Goal: Information Seeking & Learning: Find specific fact

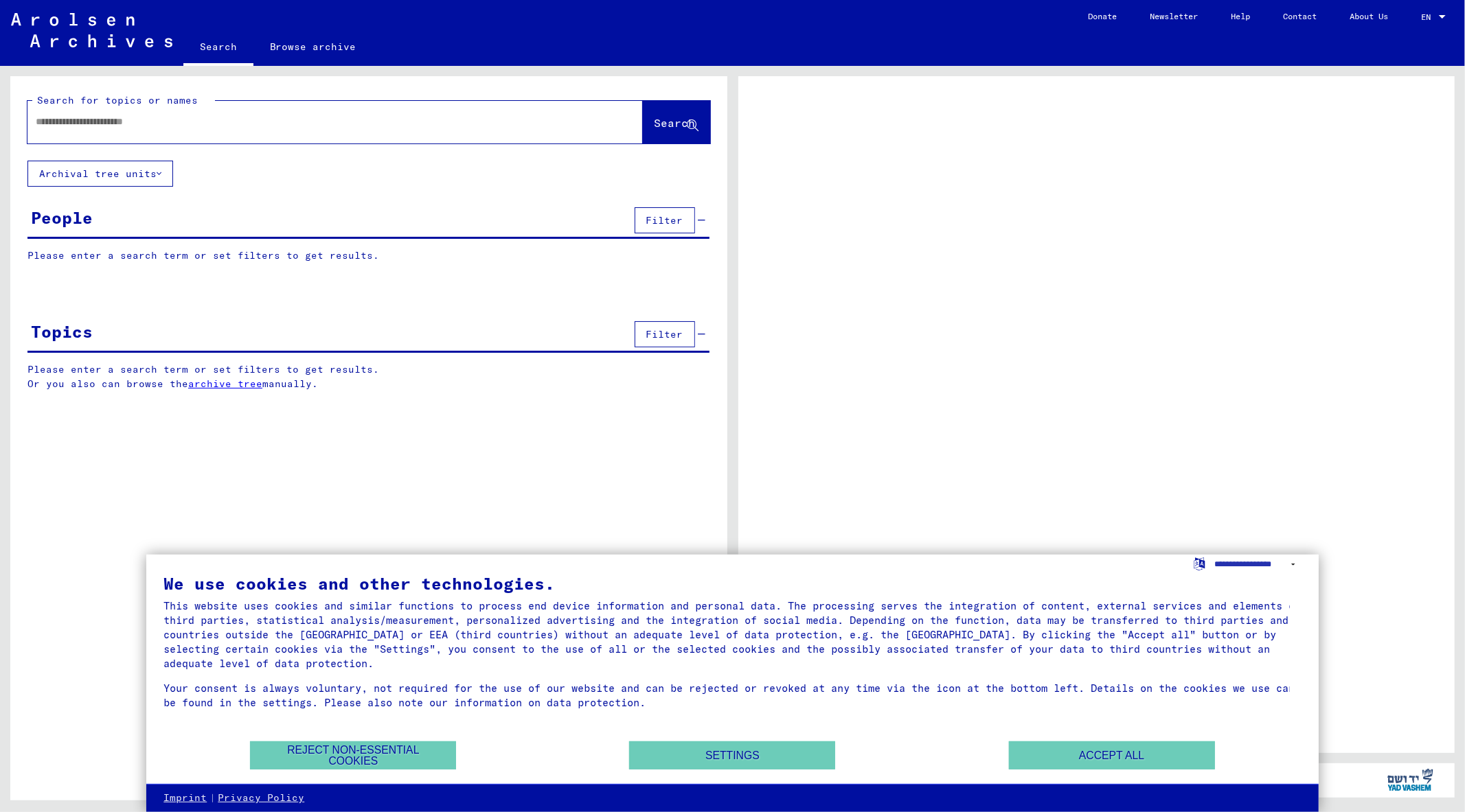
click at [237, 118] on input "text" at bounding box center [323, 122] width 574 height 15
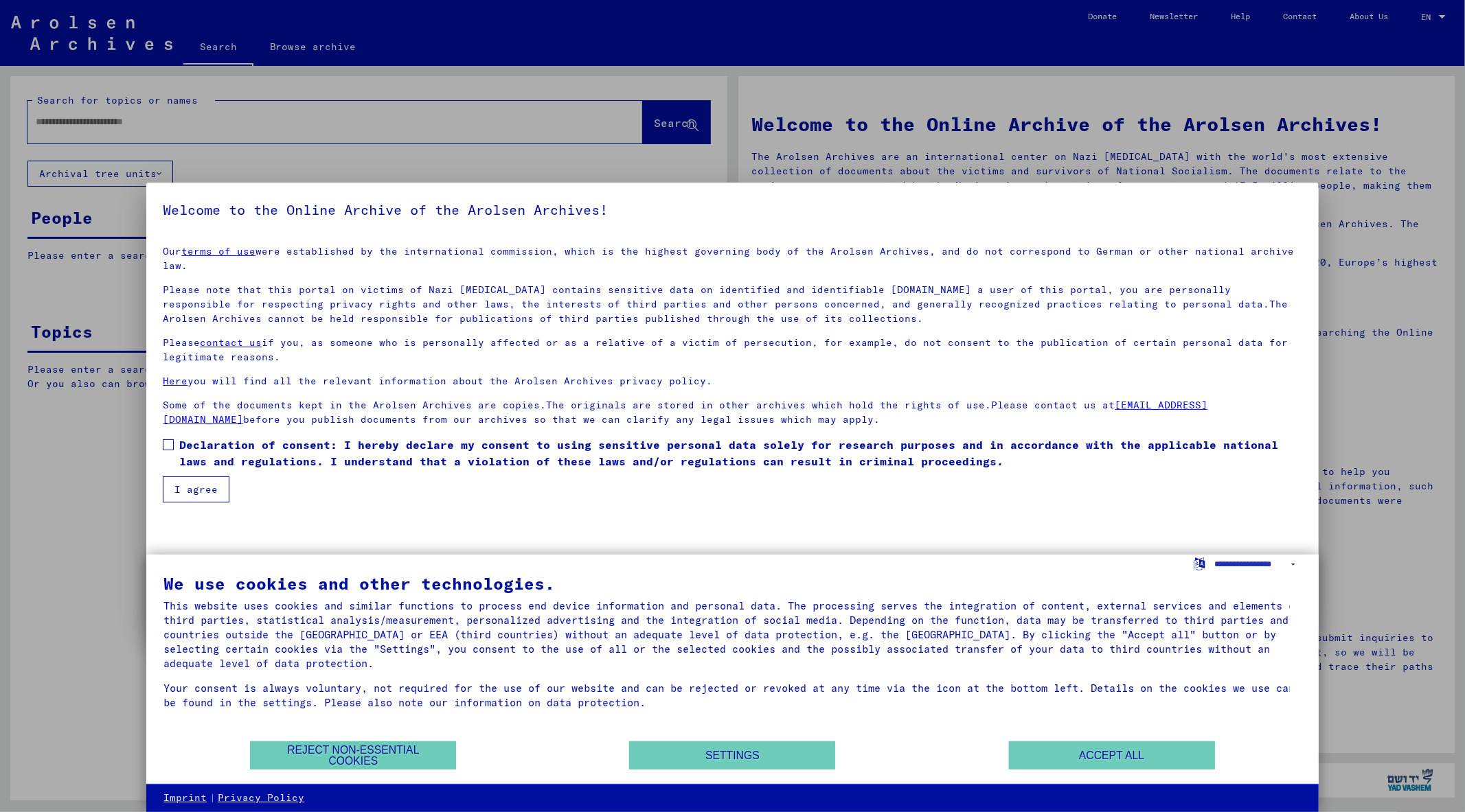
click at [172, 439] on span at bounding box center [168, 444] width 11 height 11
click at [186, 476] on button "I agree" at bounding box center [195, 489] width 66 height 26
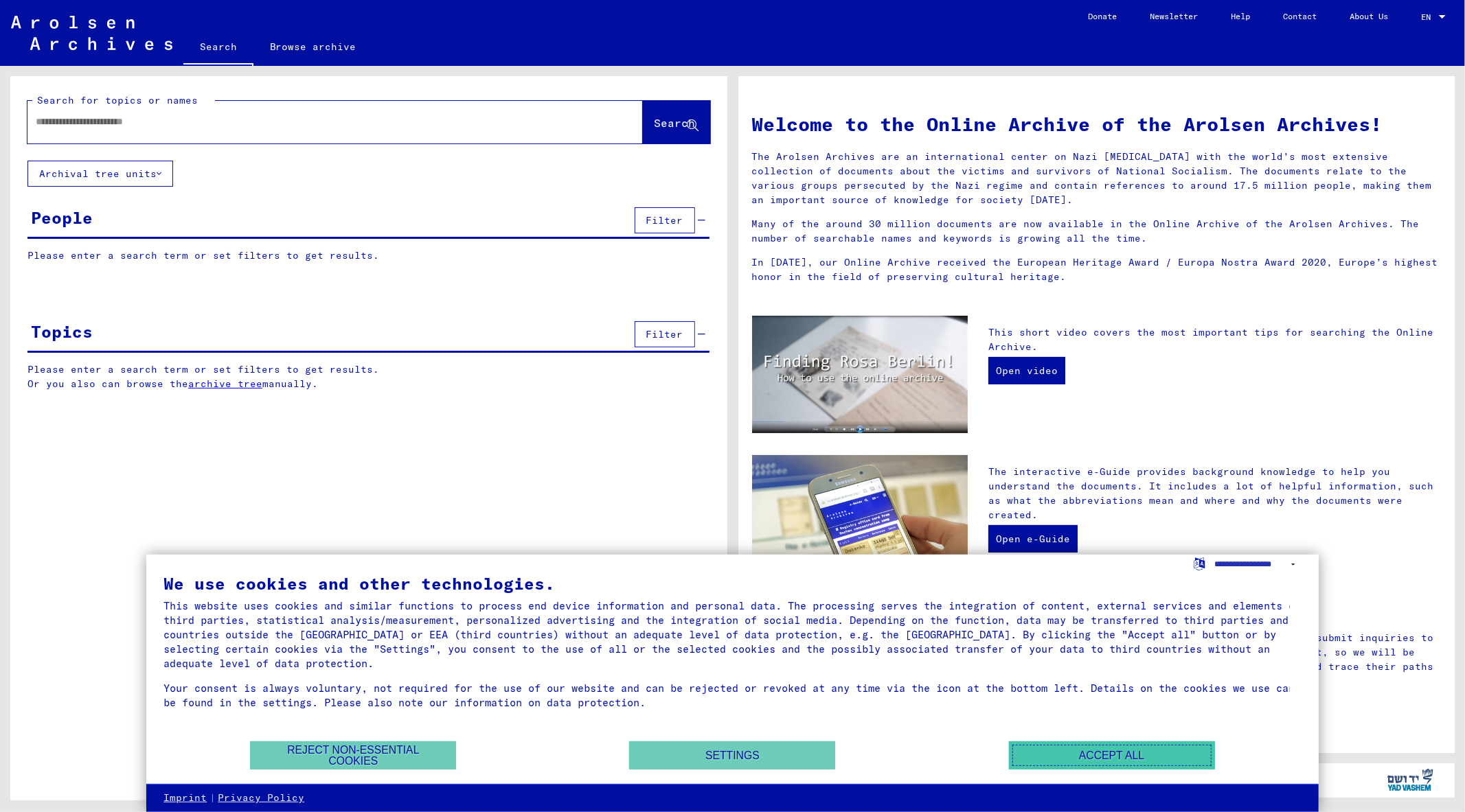
click at [1112, 755] on button "Accept all" at bounding box center [1112, 755] width 206 height 28
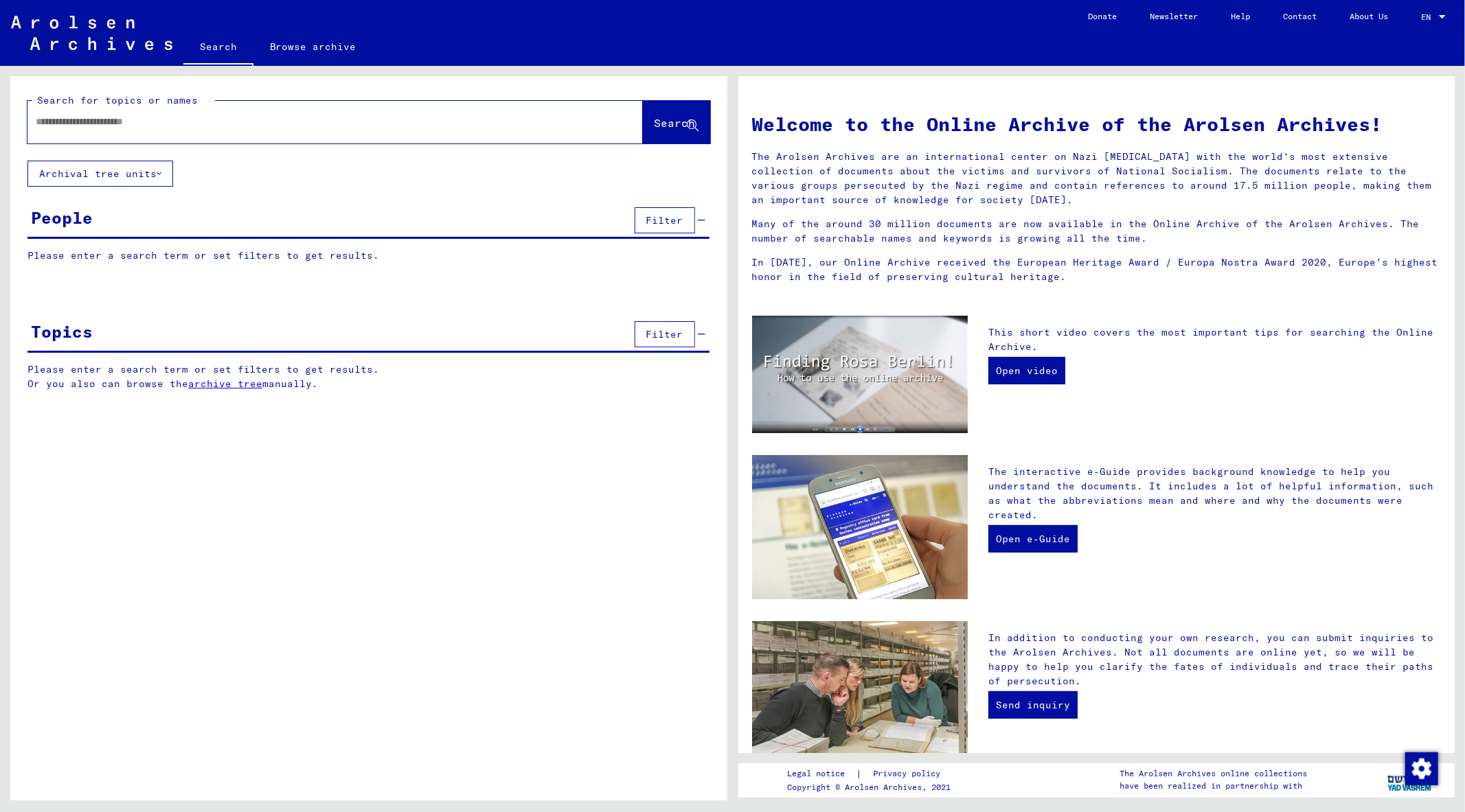
click at [259, 125] on input "text" at bounding box center [318, 122] width 566 height 15
click at [657, 122] on span "Search" at bounding box center [675, 122] width 42 height 14
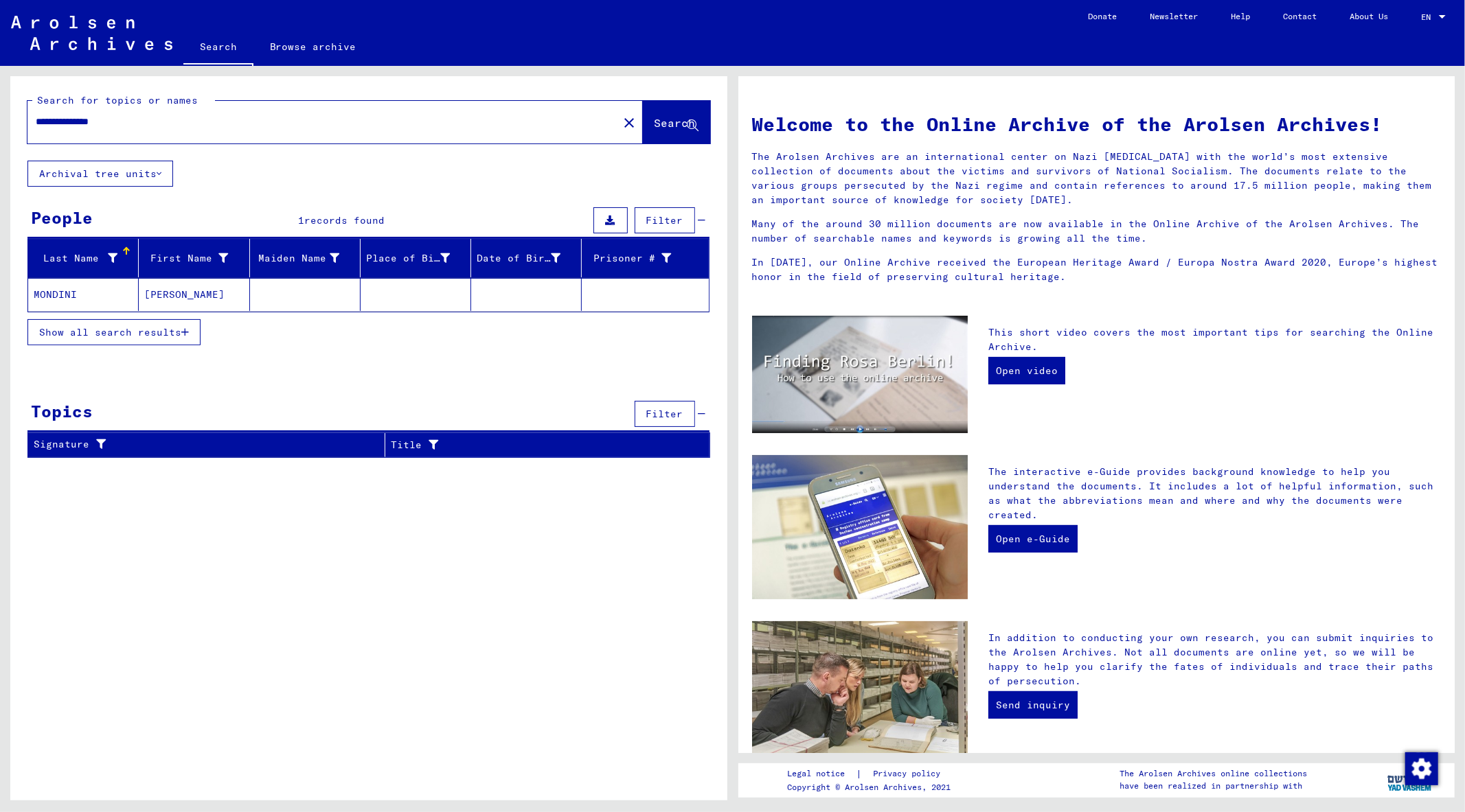
click at [153, 326] on span "Show all search results" at bounding box center [110, 332] width 142 height 12
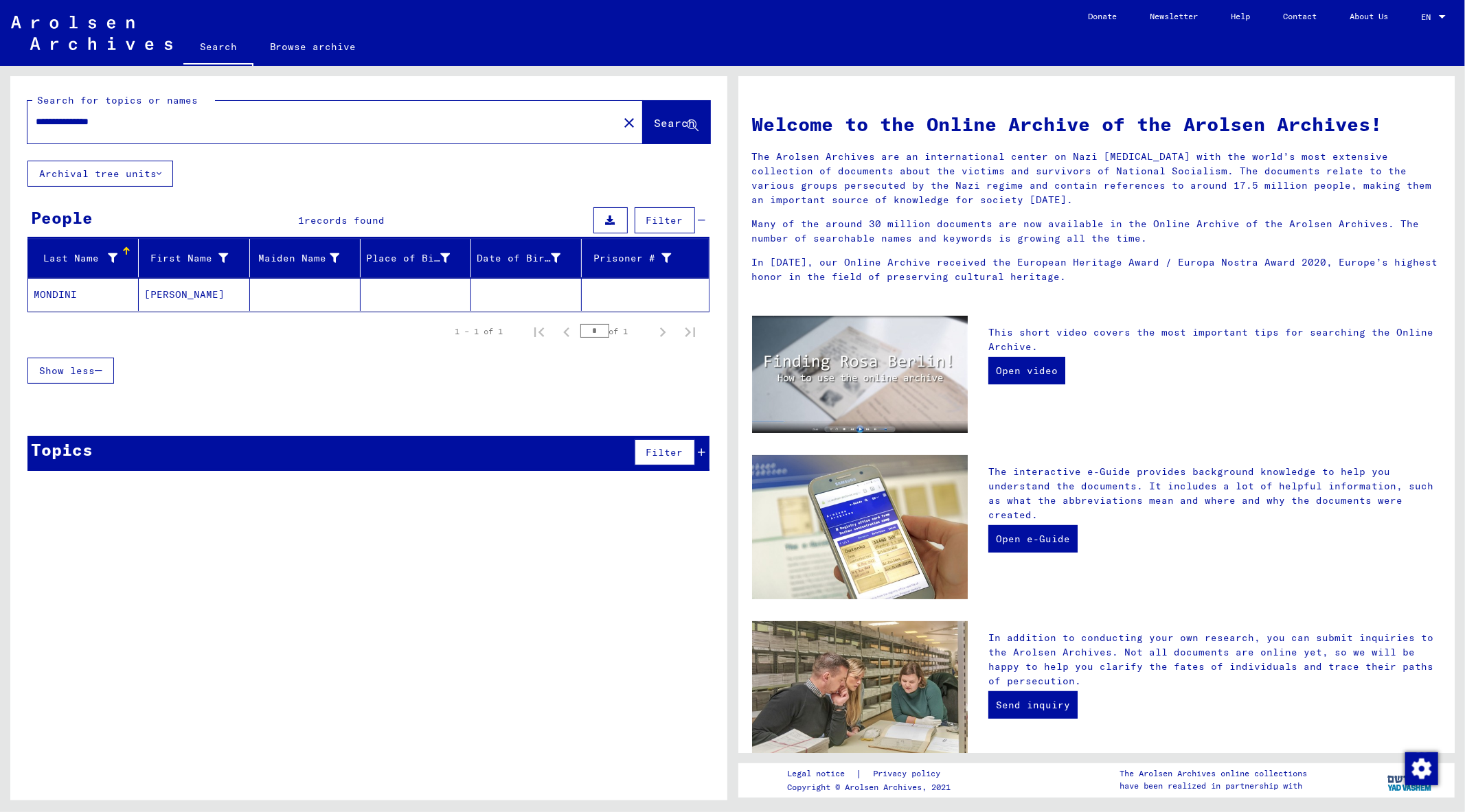
click at [69, 294] on mat-cell "MONDINI" at bounding box center [84, 294] width 111 height 33
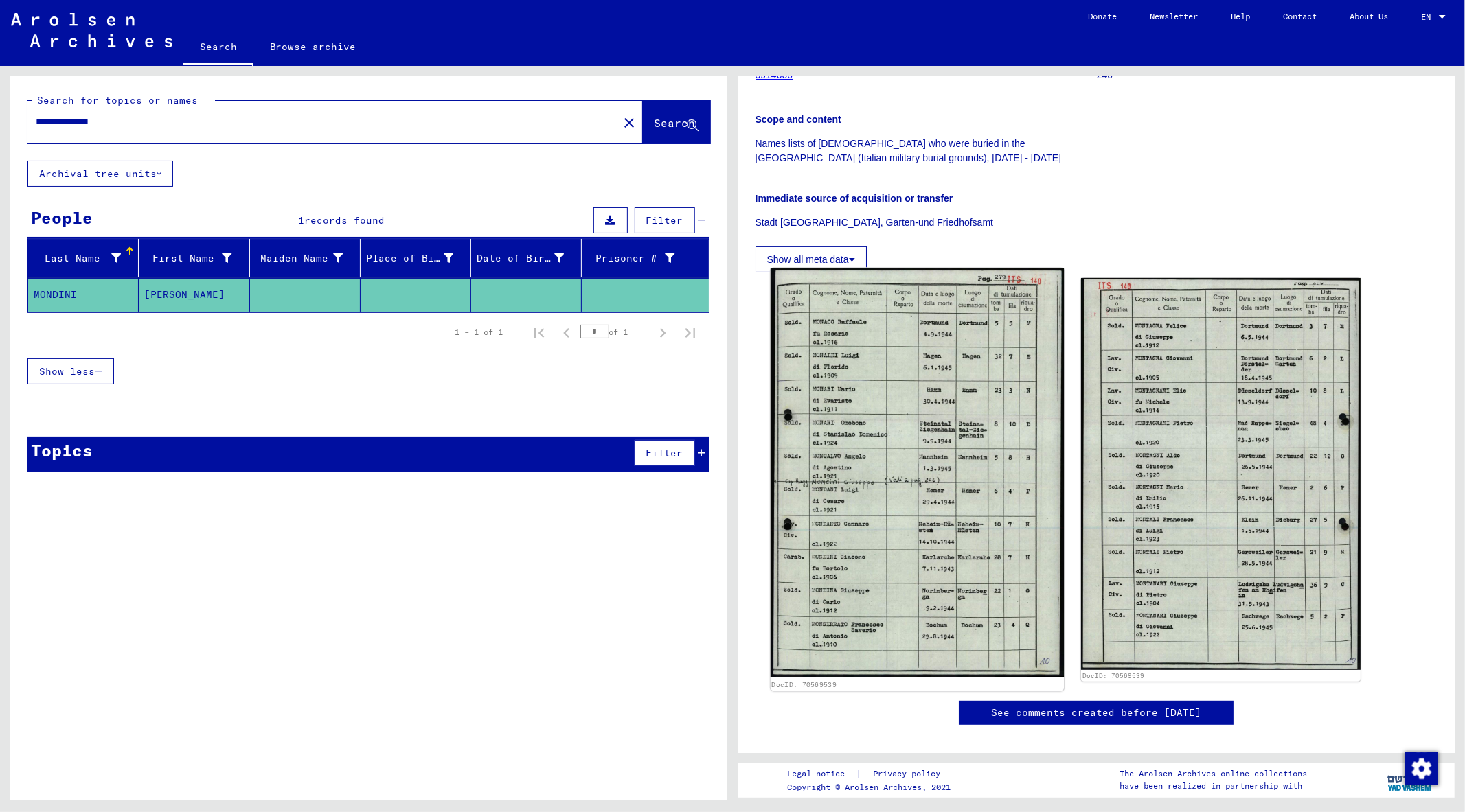
scroll to position [152, 0]
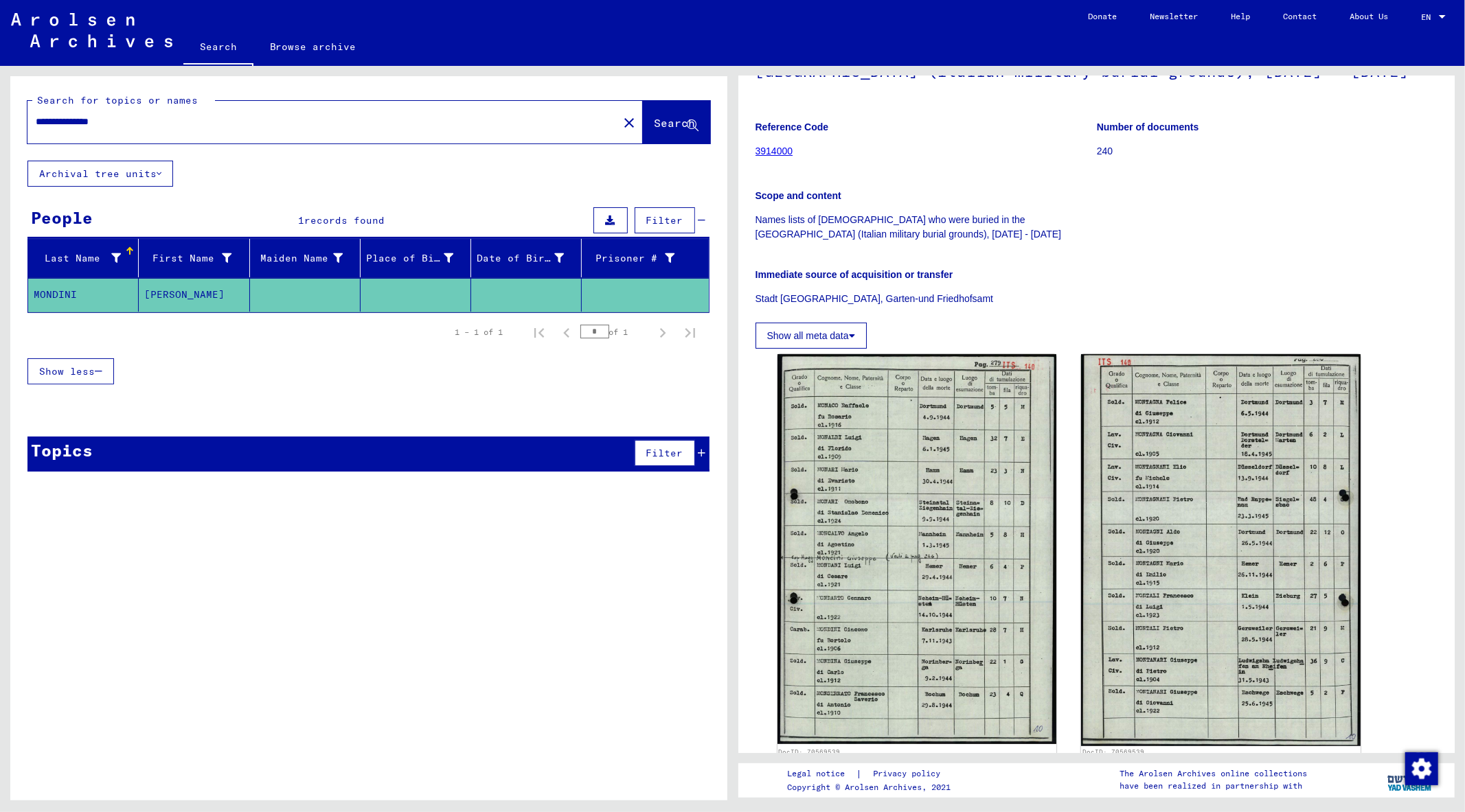
drag, startPoint x: 146, startPoint y: 119, endPoint x: -13, endPoint y: 130, distance: 159.4
click at [0, 130] on html "**********" at bounding box center [732, 406] width 1465 height 812
type input "**********"
click at [855, 331] on icon at bounding box center [852, 335] width 6 height 9
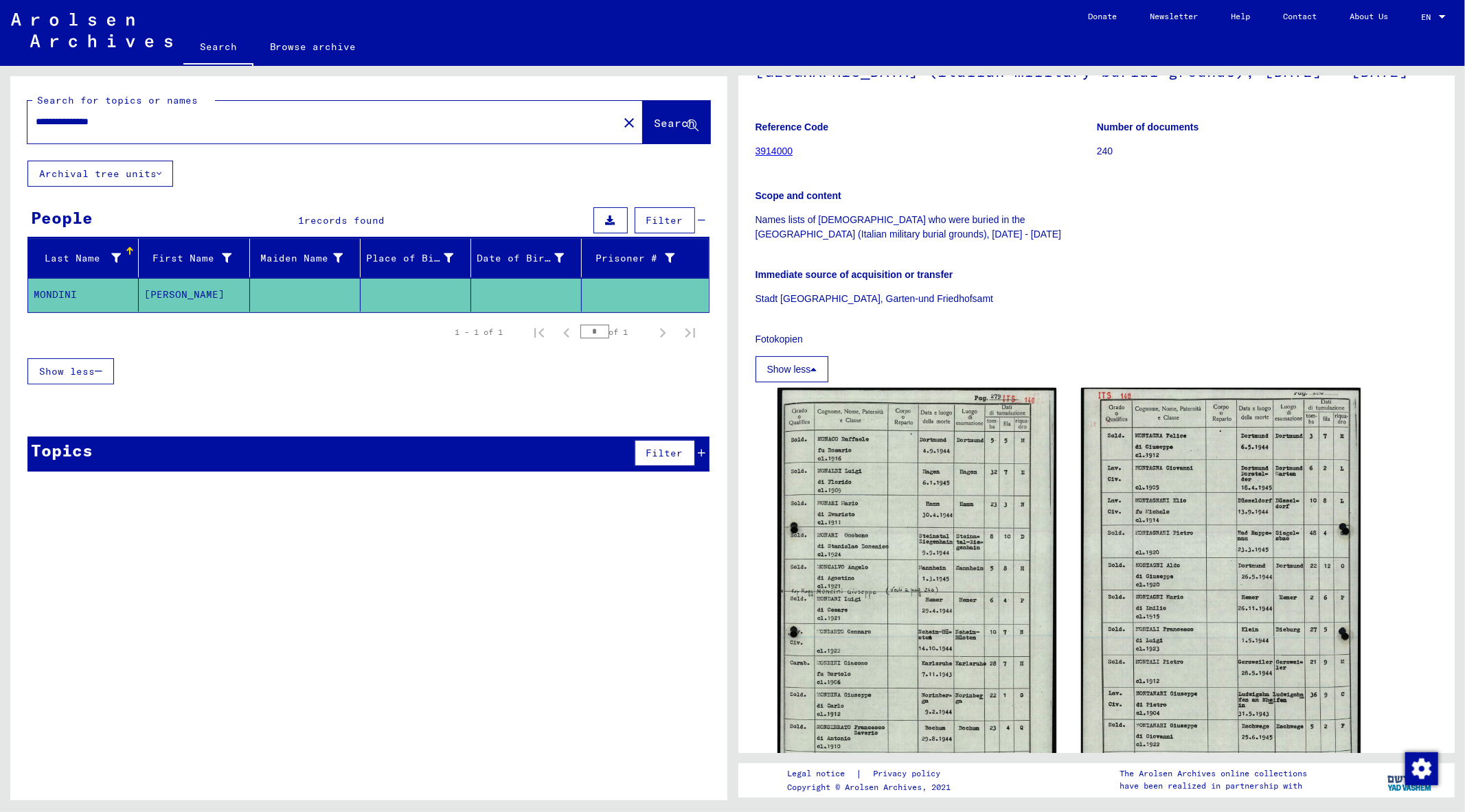
click at [820, 368] on button "Show less" at bounding box center [792, 369] width 74 height 26
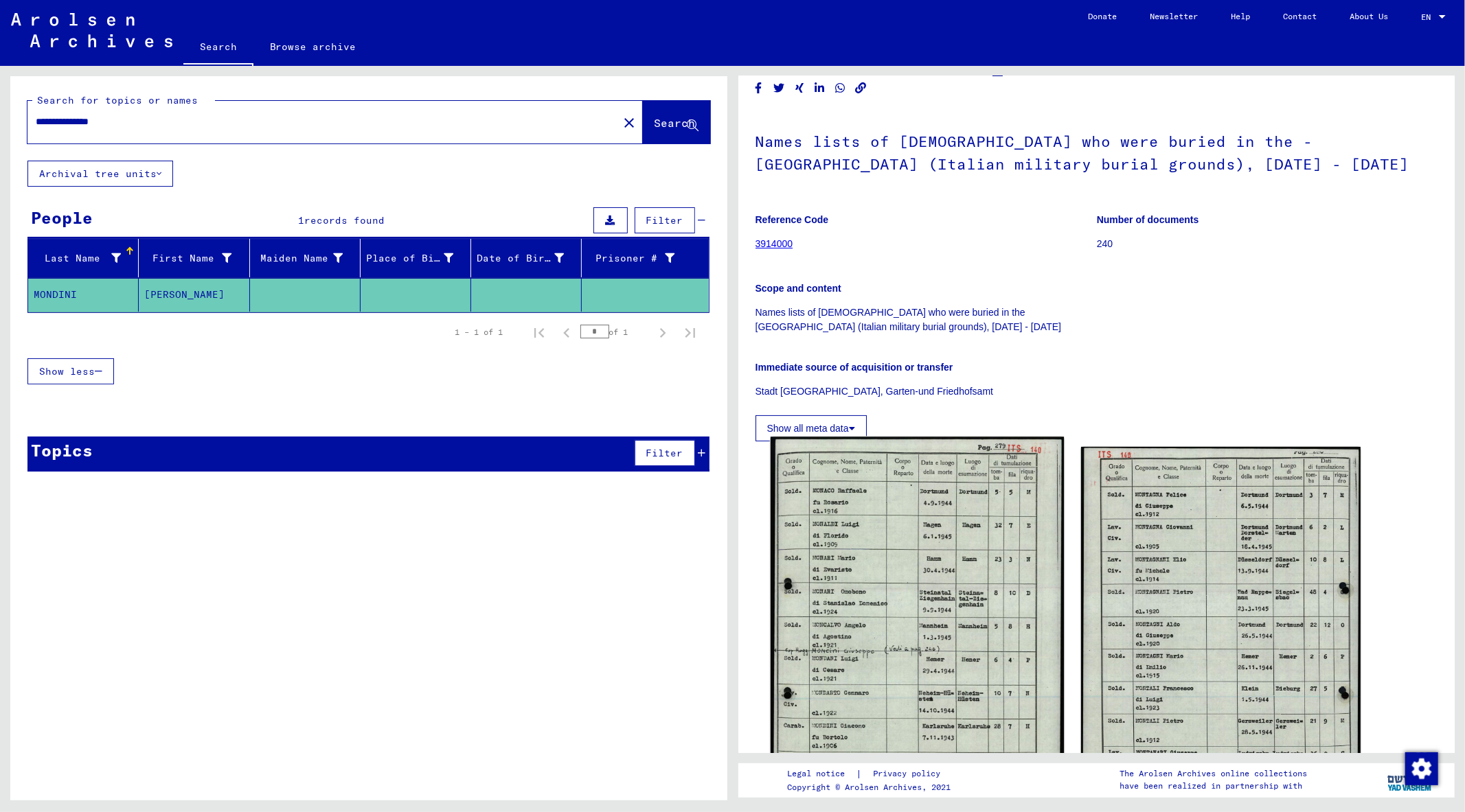
scroll to position [229, 0]
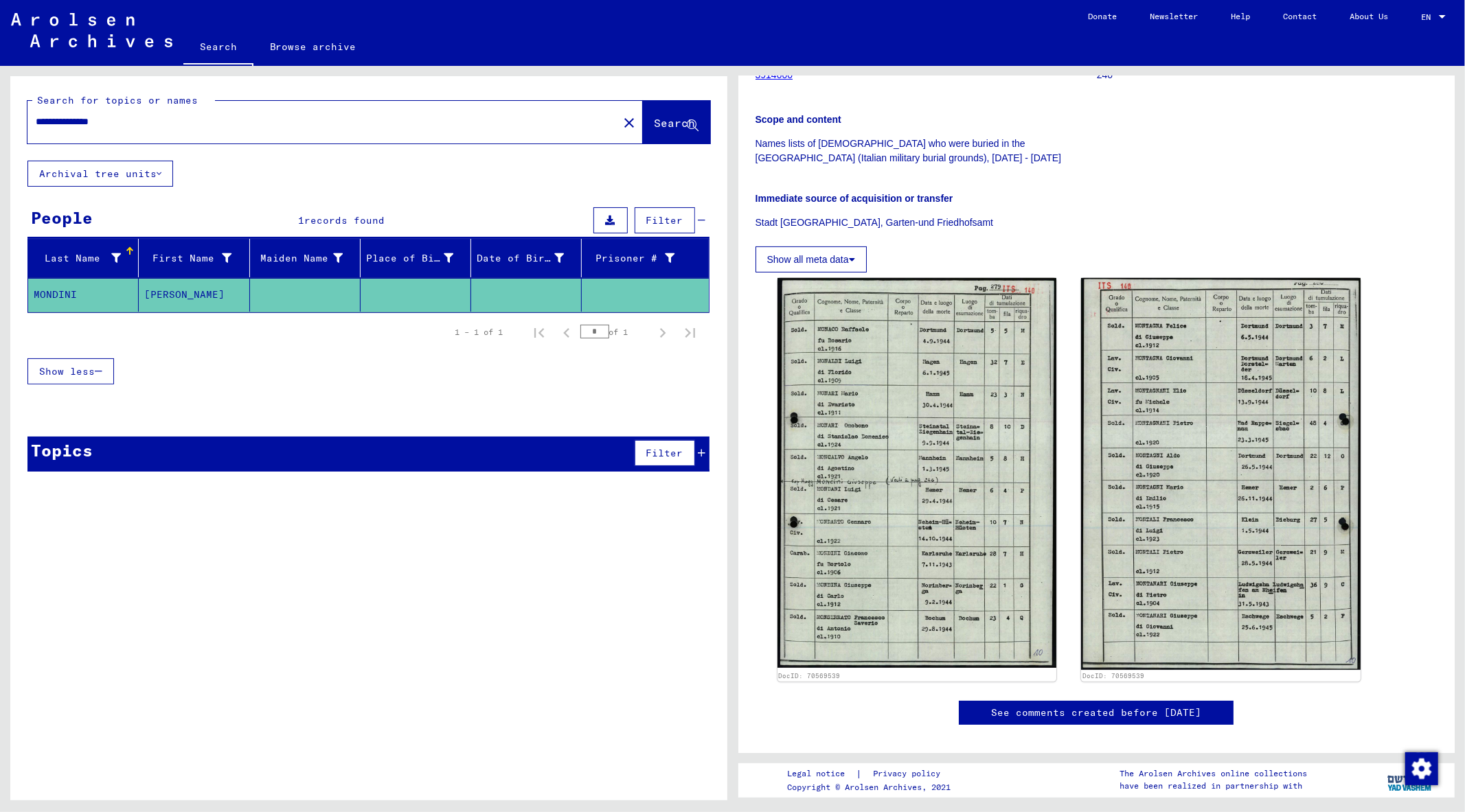
click at [663, 117] on span "Search" at bounding box center [675, 122] width 42 height 14
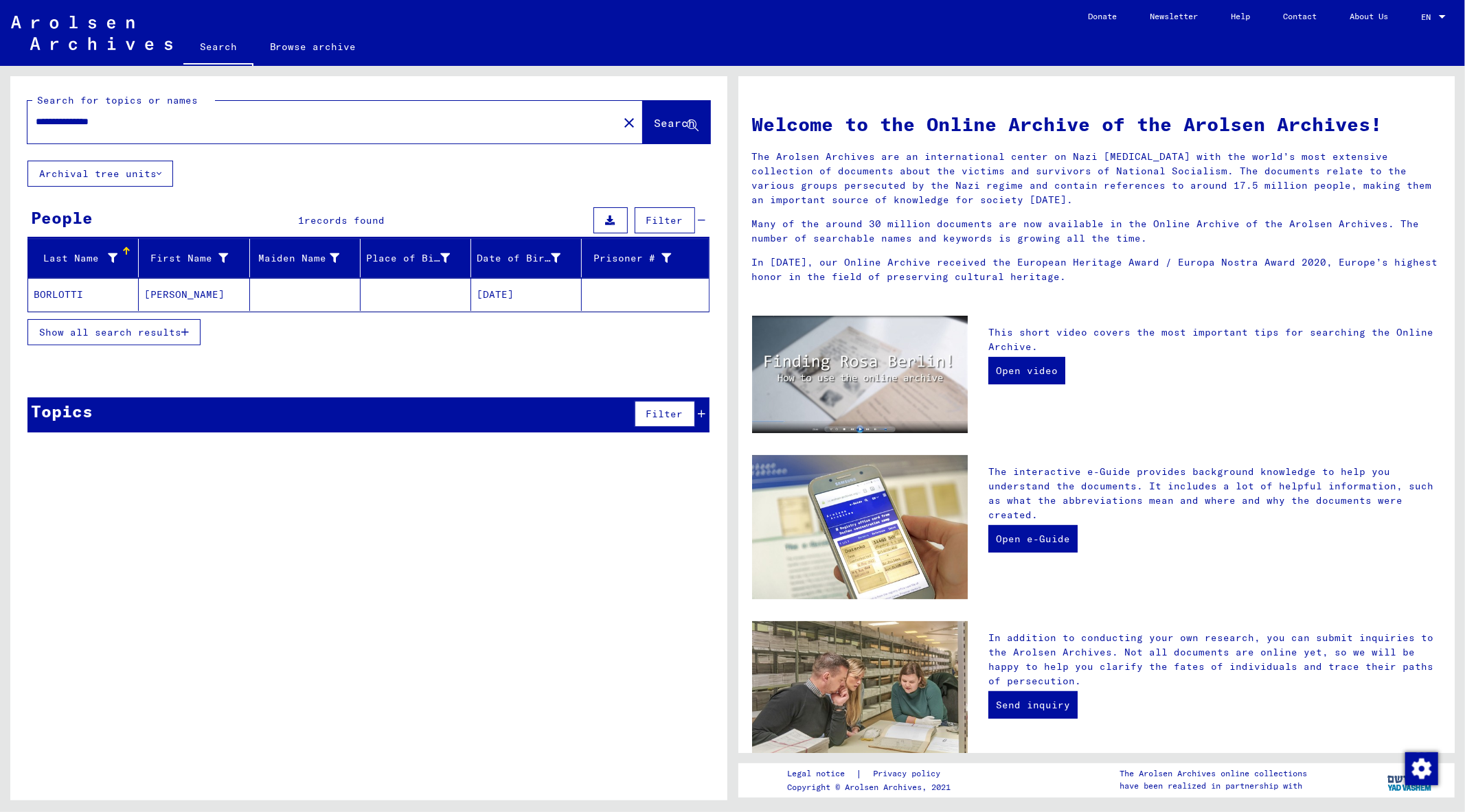
click at [76, 331] on span "Show all search results" at bounding box center [110, 332] width 142 height 12
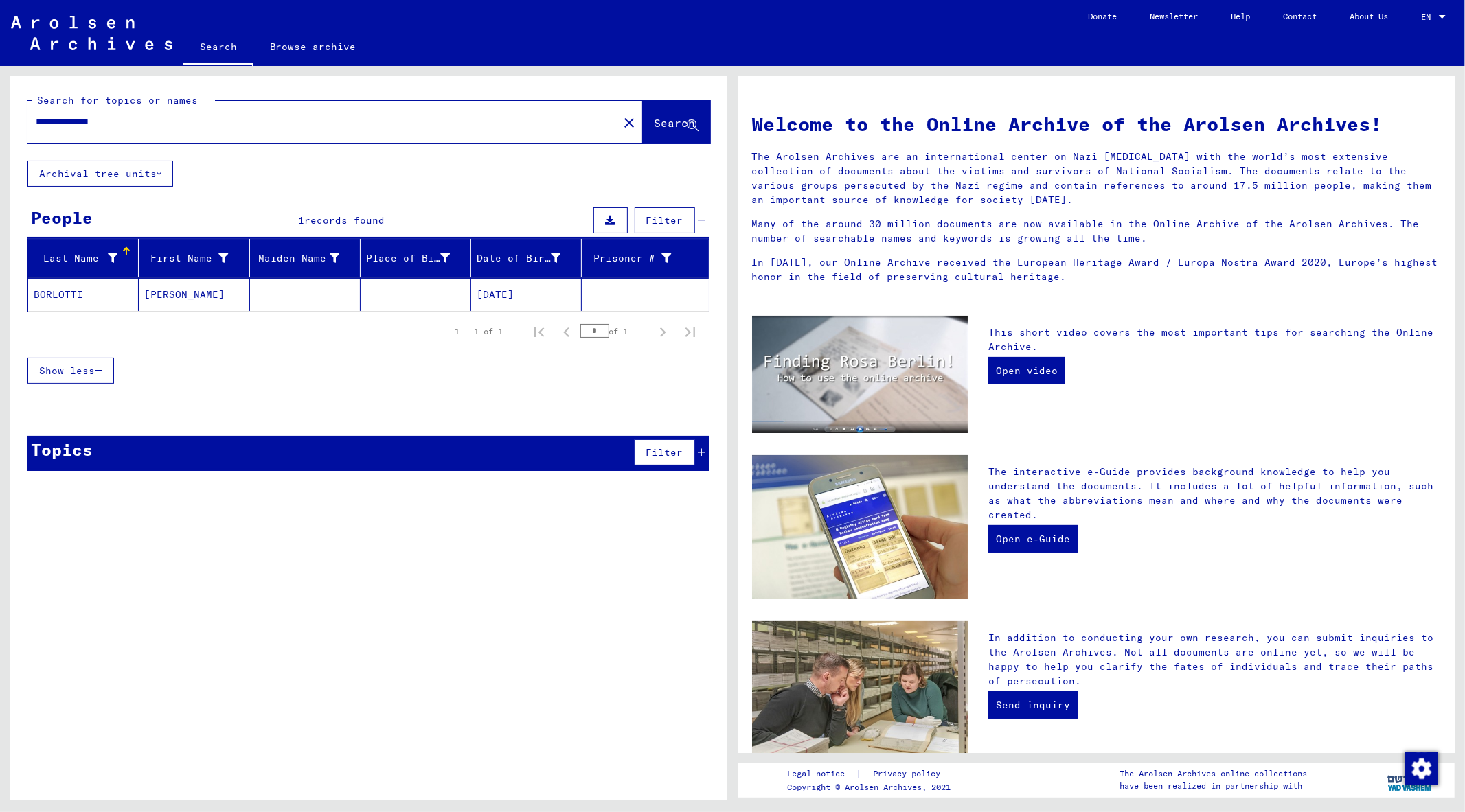
click at [76, 288] on mat-cell "BORLOTTI" at bounding box center [84, 294] width 111 height 33
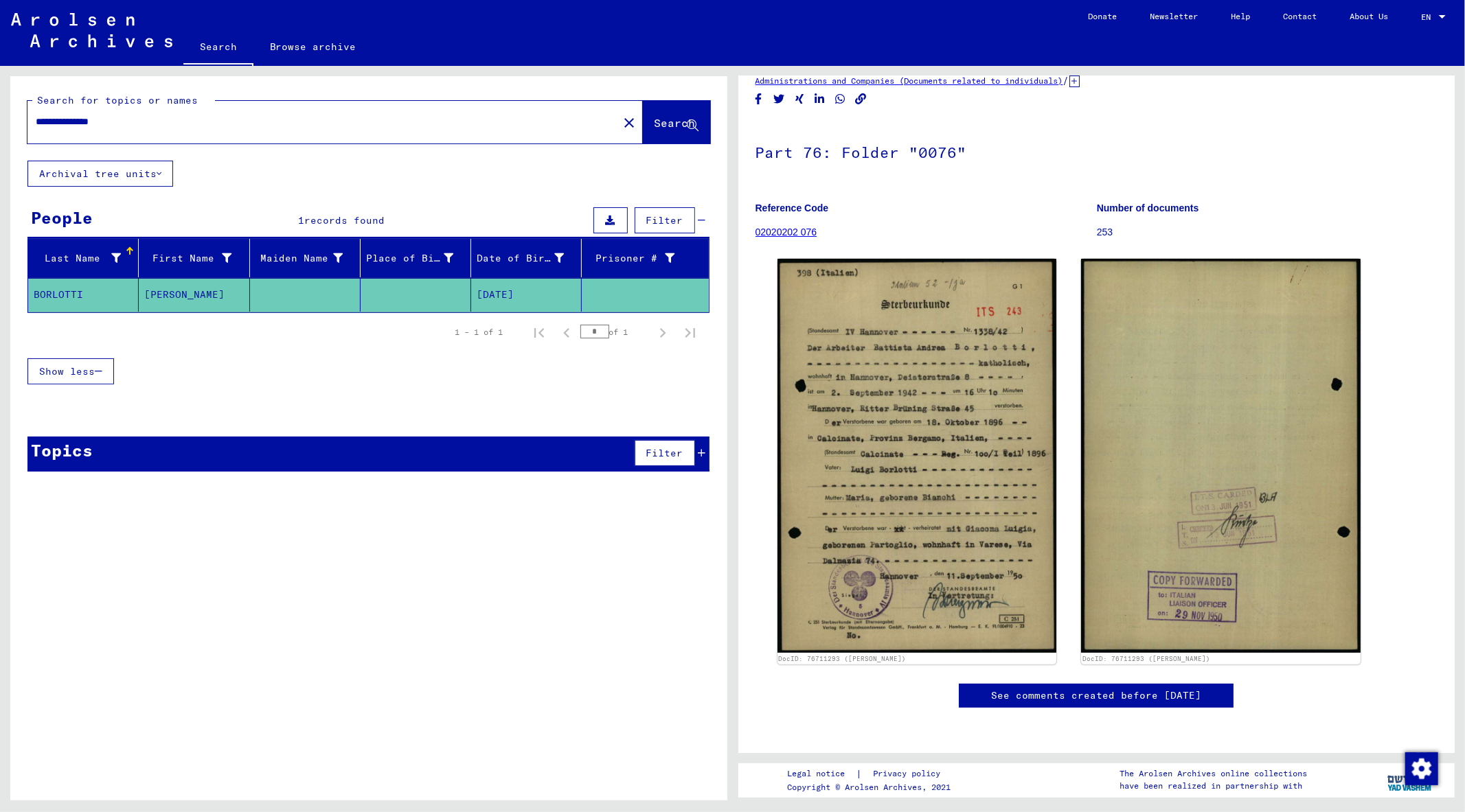
scroll to position [265, 0]
click at [1079, 689] on link "See comments created before [DATE]" at bounding box center [1096, 696] width 211 height 15
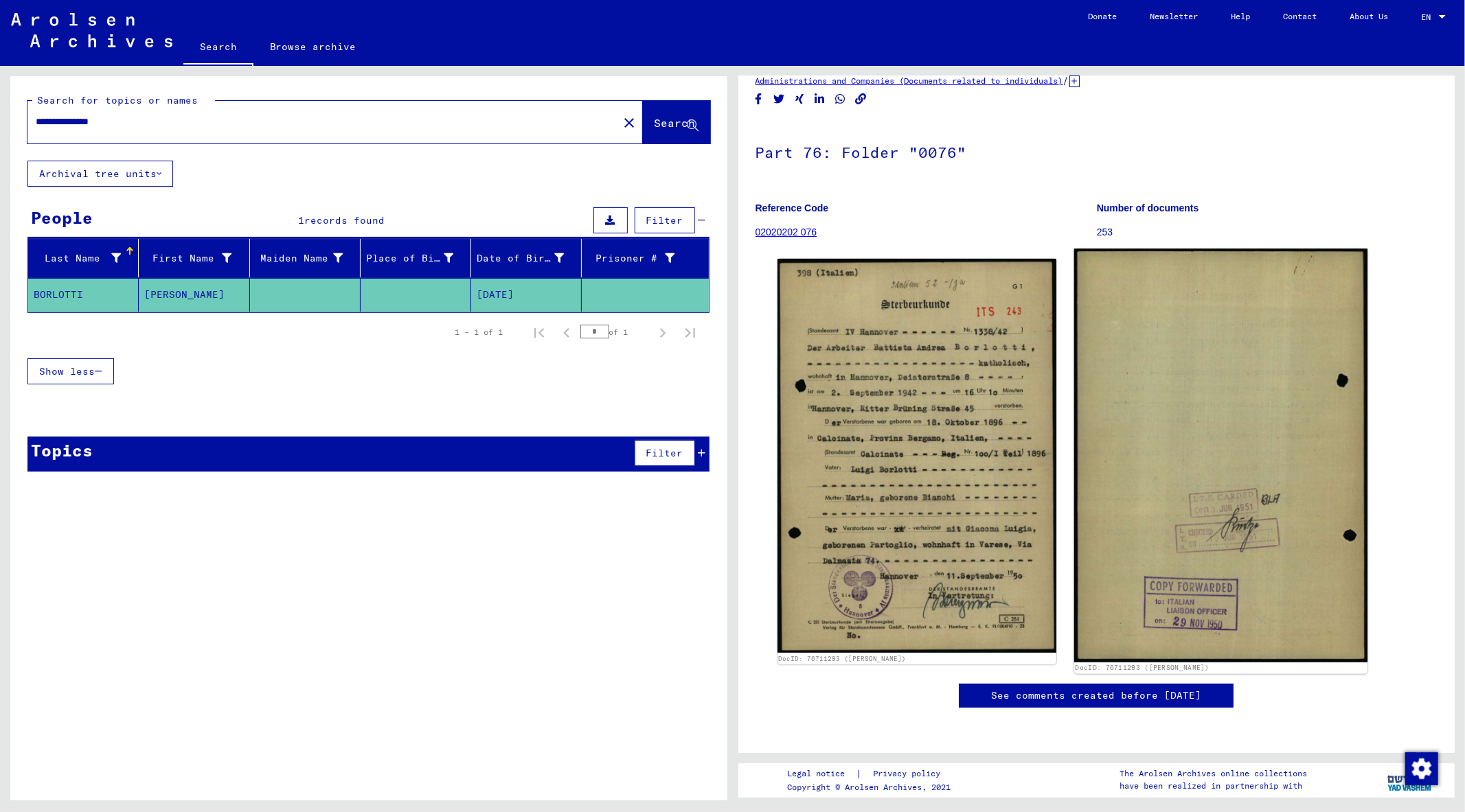
scroll to position [113, 0]
click at [1145, 347] on img at bounding box center [1221, 455] width 294 height 414
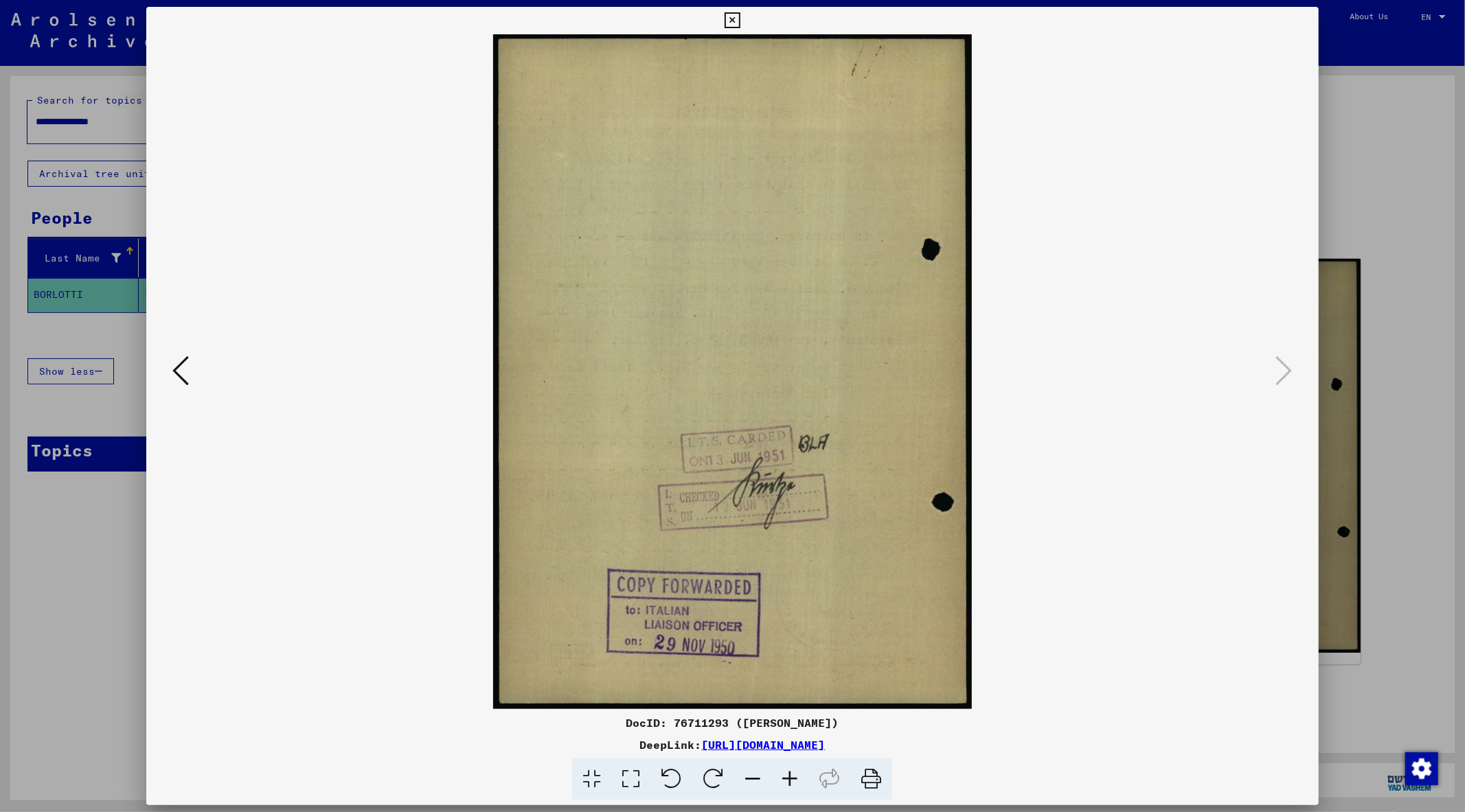
click at [1376, 119] on div at bounding box center [732, 406] width 1465 height 812
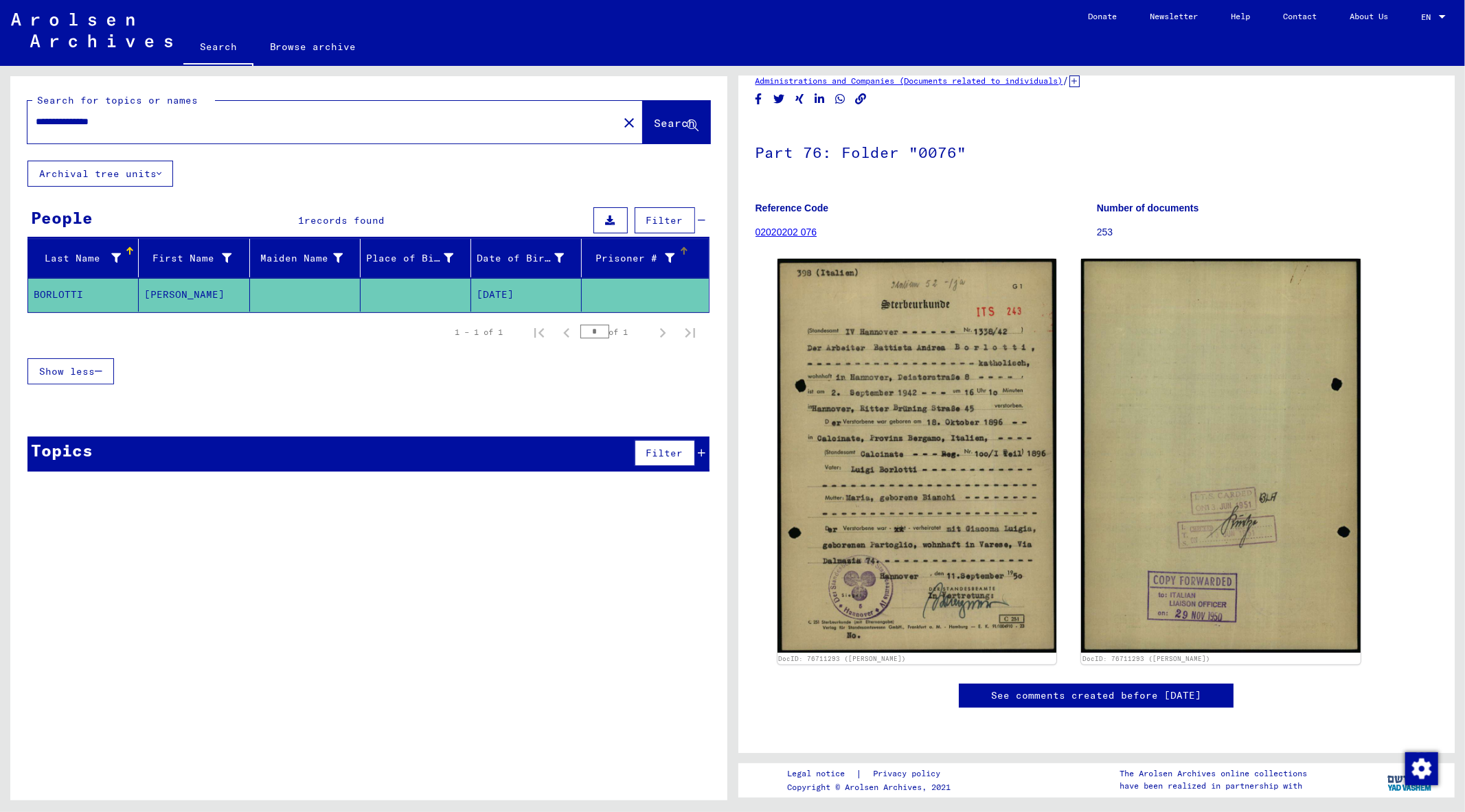
click at [629, 257] on div "Prisoner #" at bounding box center [631, 259] width 87 height 15
click at [420, 248] on div "Place of Birth" at bounding box center [418, 258] width 104 height 22
